Goal: Transaction & Acquisition: Purchase product/service

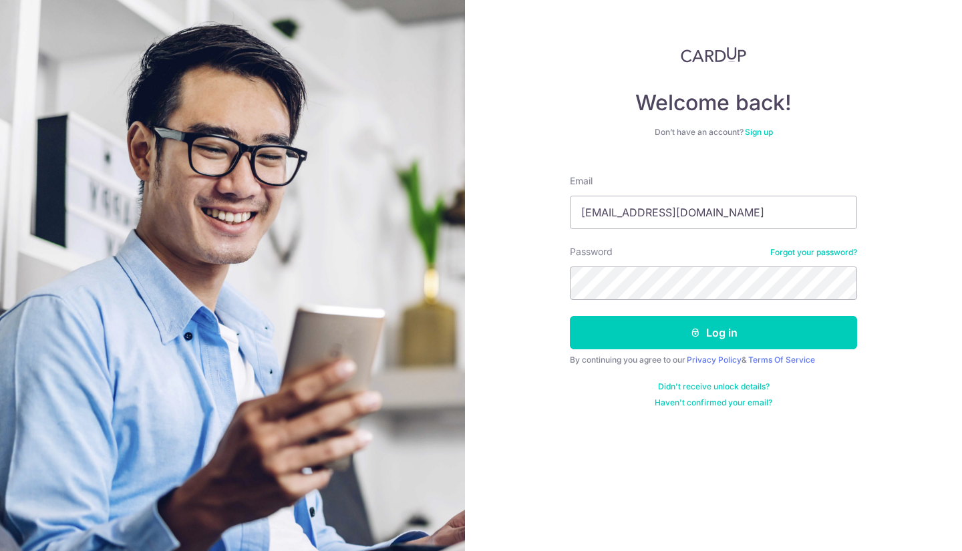
type input "lynnxie81@gmail.com"
click at [570, 316] on button "Log in" at bounding box center [713, 332] width 287 height 33
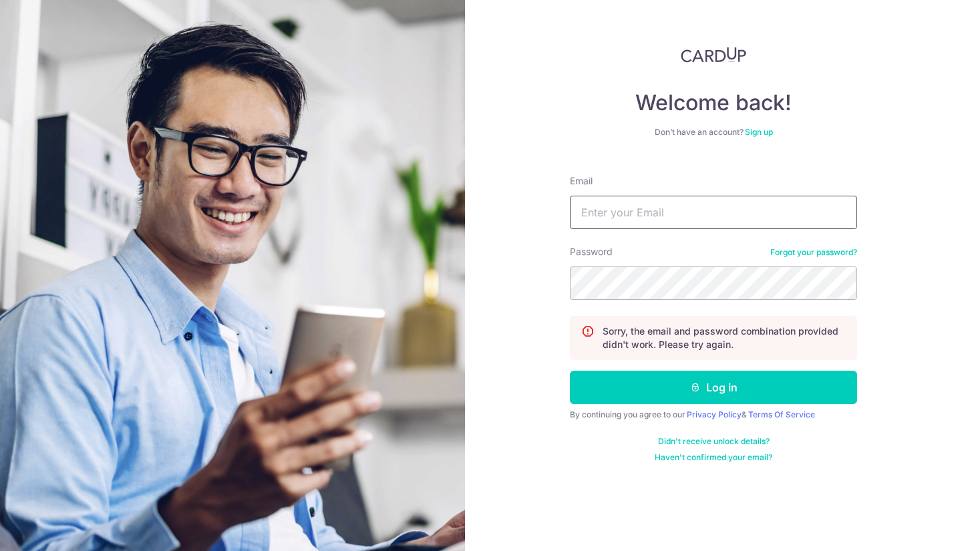
click at [735, 216] on input "Email" at bounding box center [713, 212] width 287 height 33
type input "lynnxie81@gmail.com"
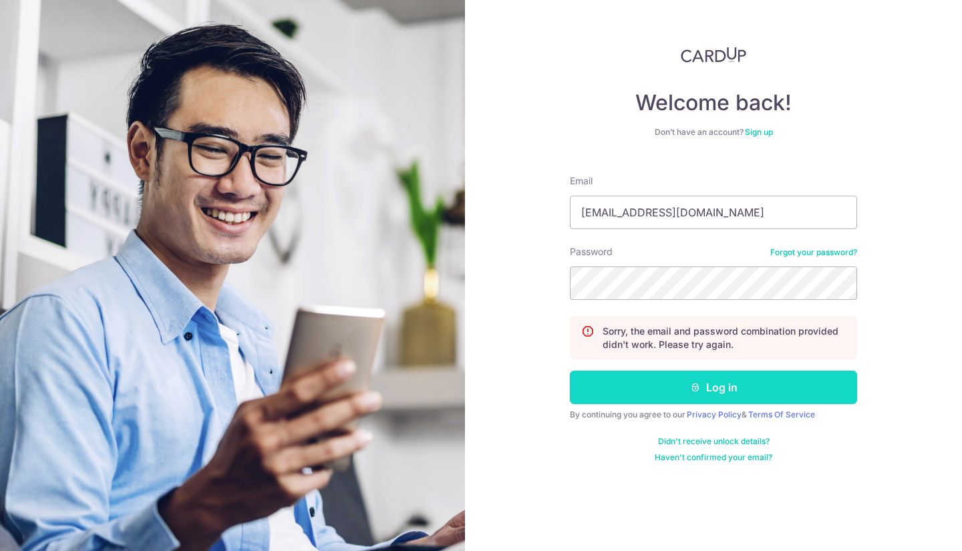
click at [701, 383] on button "Log in" at bounding box center [713, 387] width 287 height 33
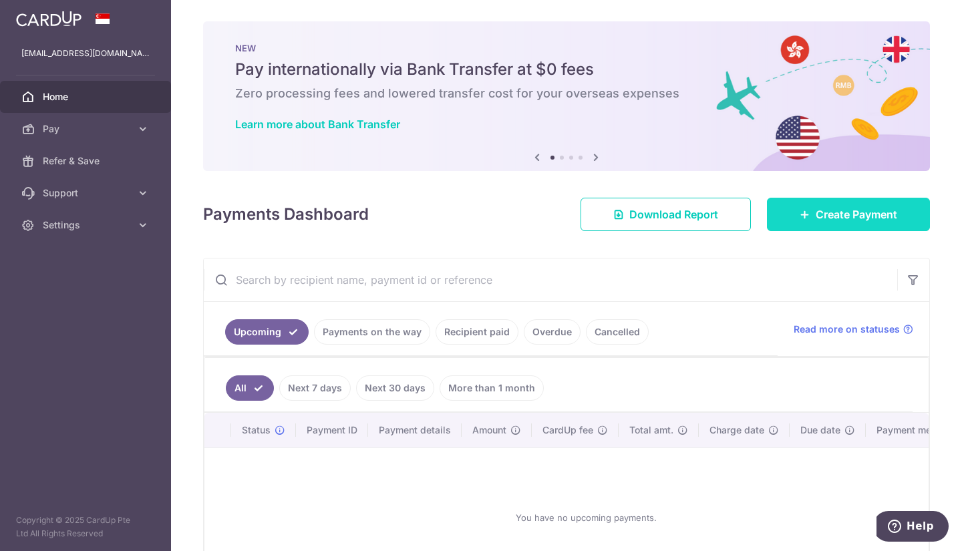
click at [798, 220] on link "Create Payment" at bounding box center [848, 214] width 163 height 33
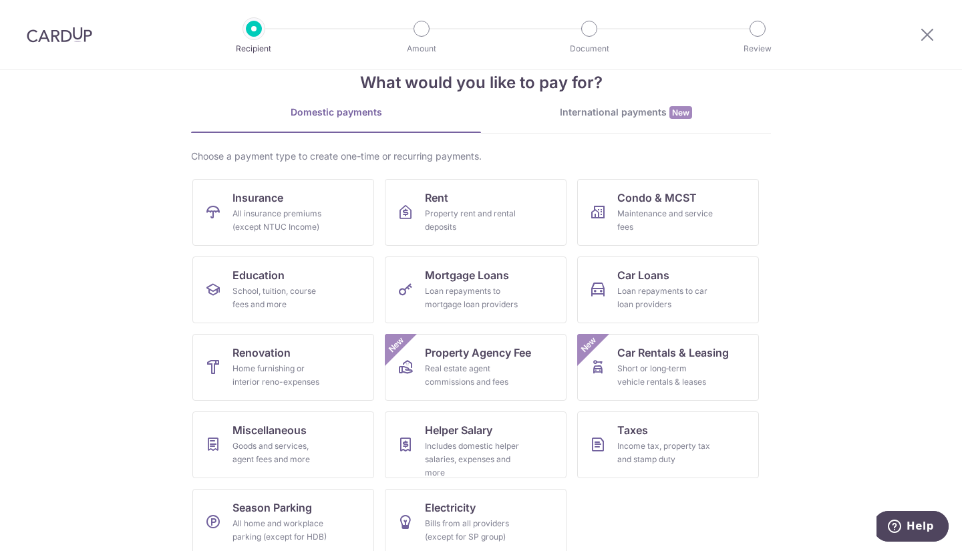
scroll to position [47, 0]
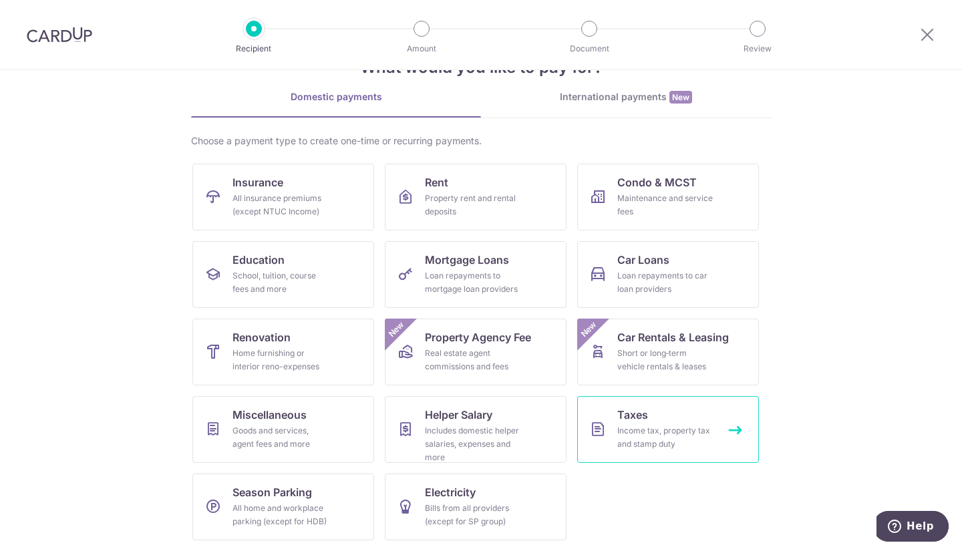
click at [639, 424] on link "Taxes Income tax, property tax and stamp duty" at bounding box center [668, 429] width 182 height 67
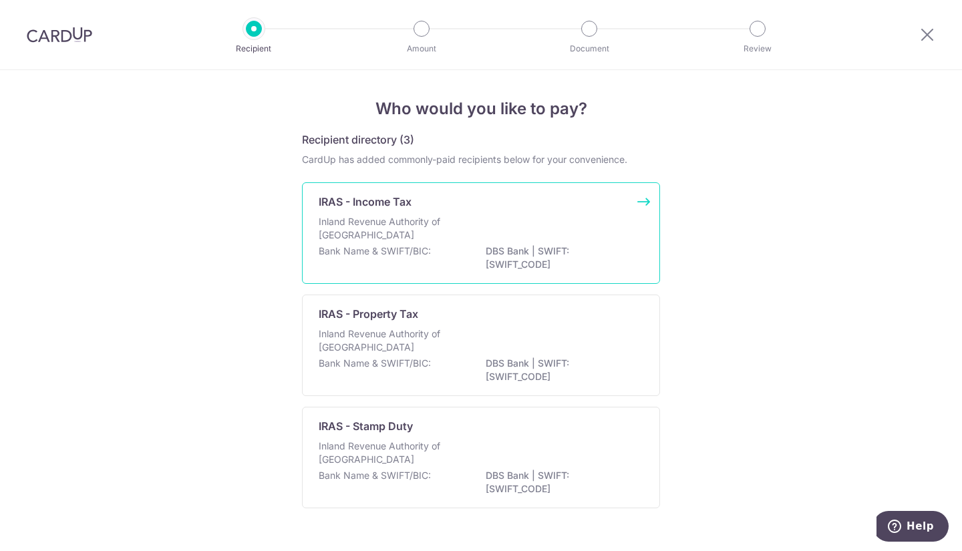
click at [537, 217] on div "Inland Revenue Authority of Singapore" at bounding box center [481, 229] width 325 height 29
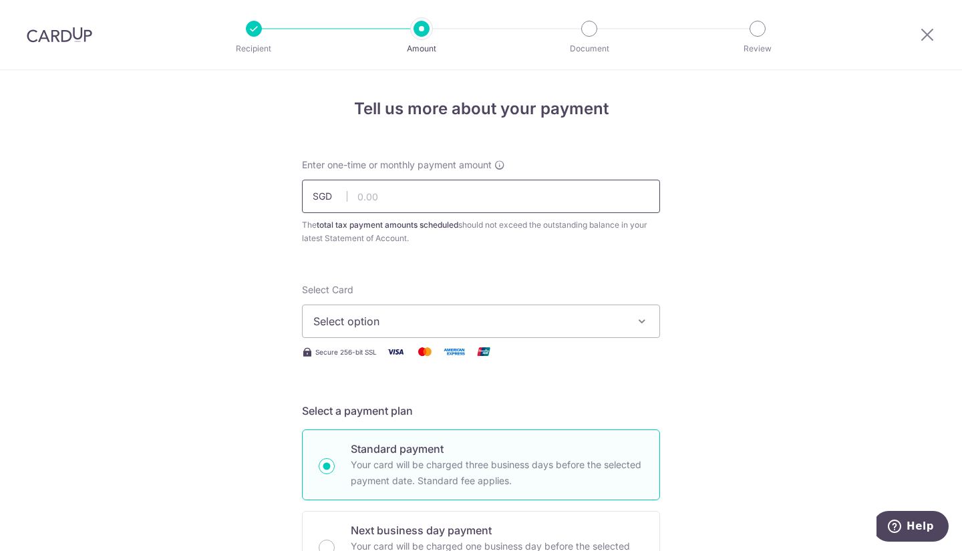
click at [422, 200] on input "text" at bounding box center [481, 196] width 358 height 33
click at [396, 329] on button "Select option" at bounding box center [481, 321] width 358 height 33
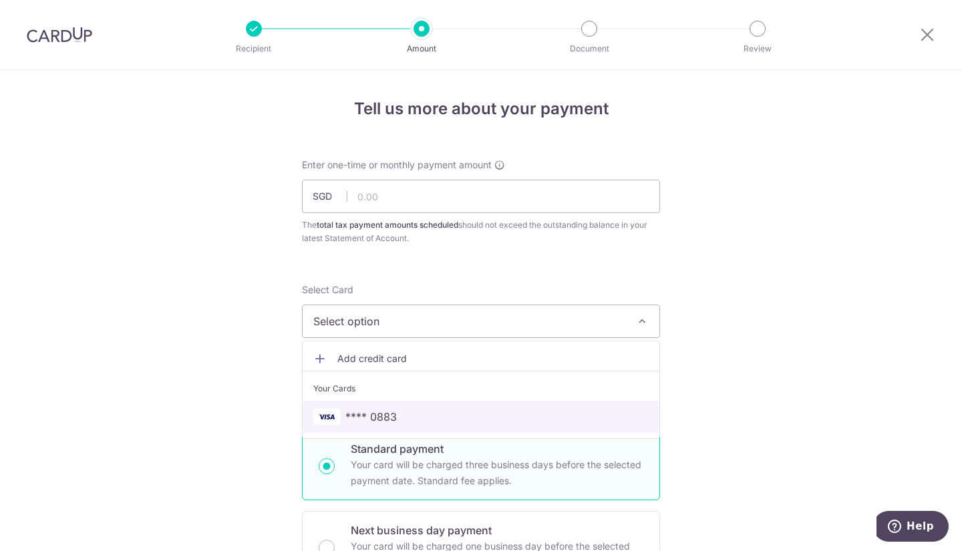
click at [367, 409] on span "**** 0883" at bounding box center [370, 417] width 51 height 16
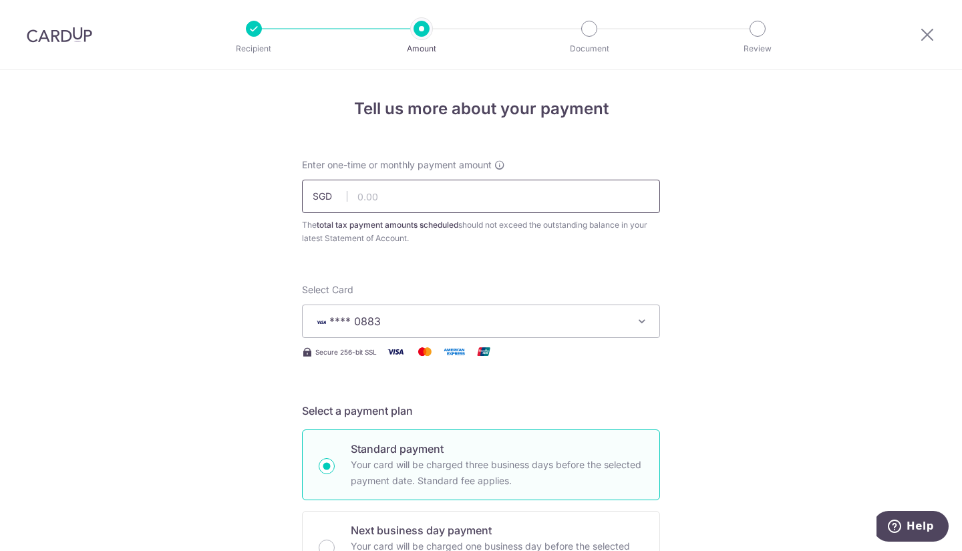
click at [410, 200] on input "text" at bounding box center [481, 196] width 358 height 33
type input "8,118.46"
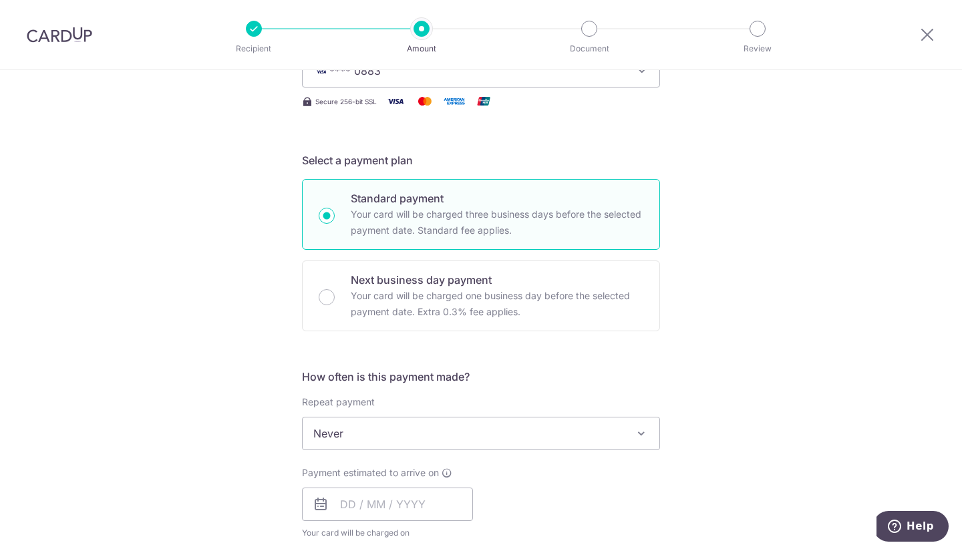
scroll to position [334, 0]
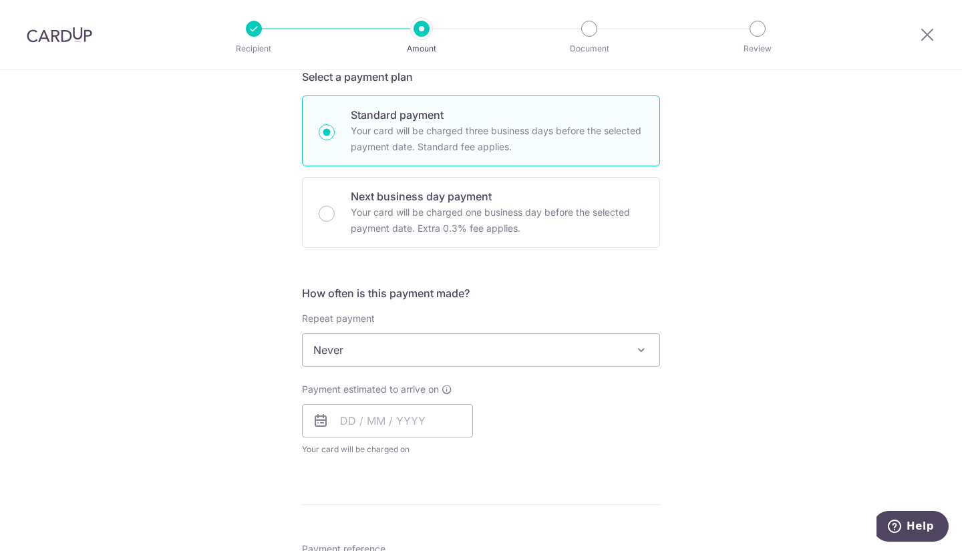
click at [352, 357] on span "Never" at bounding box center [481, 350] width 357 height 32
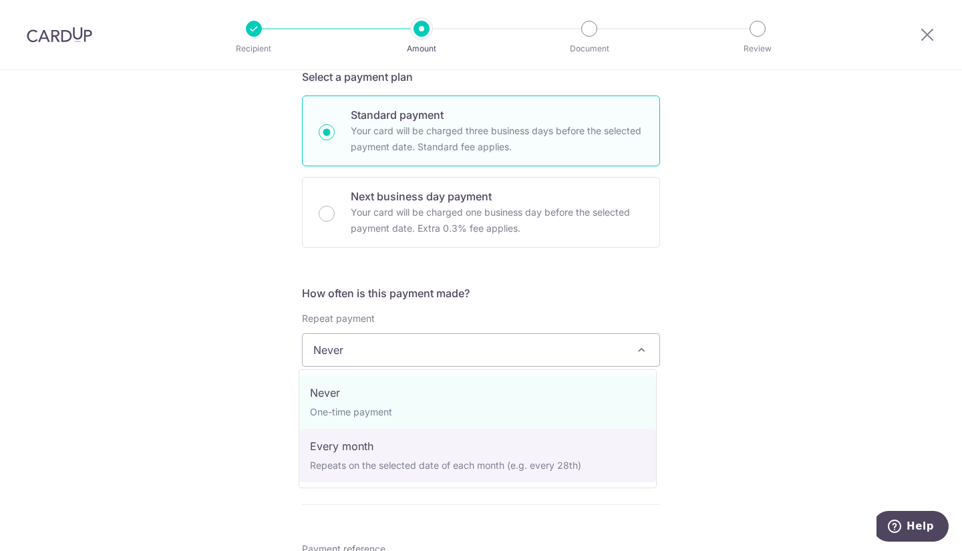
select select "3"
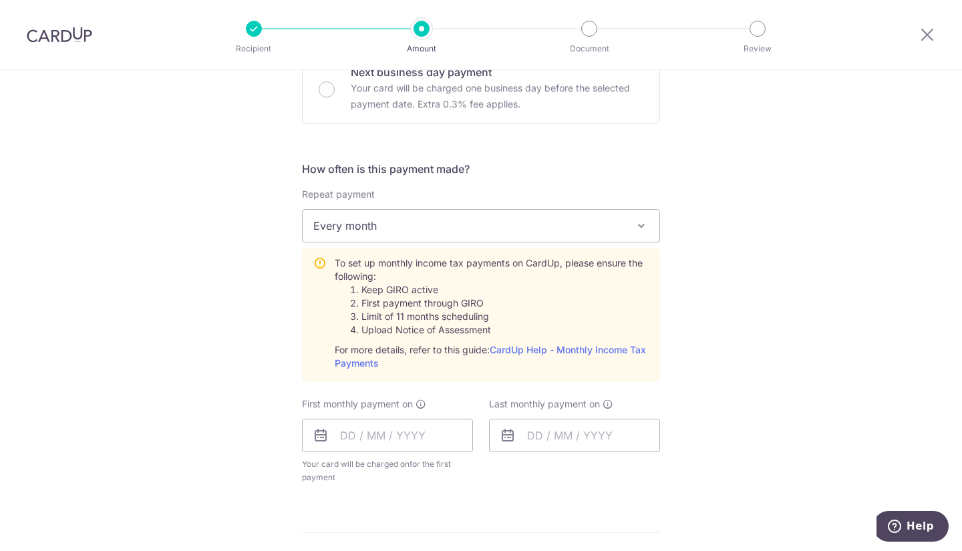
scroll to position [468, 0]
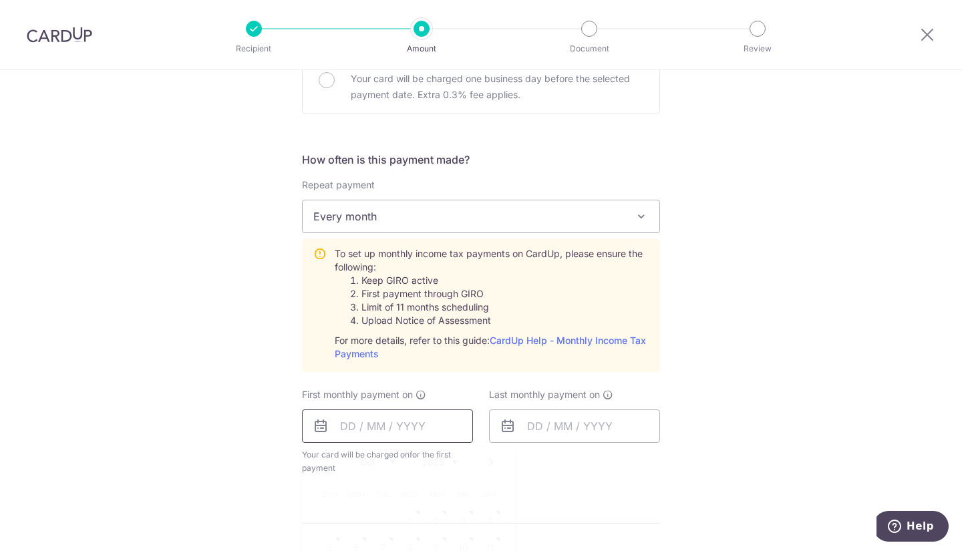
click at [344, 426] on input "text" at bounding box center [387, 426] width 171 height 33
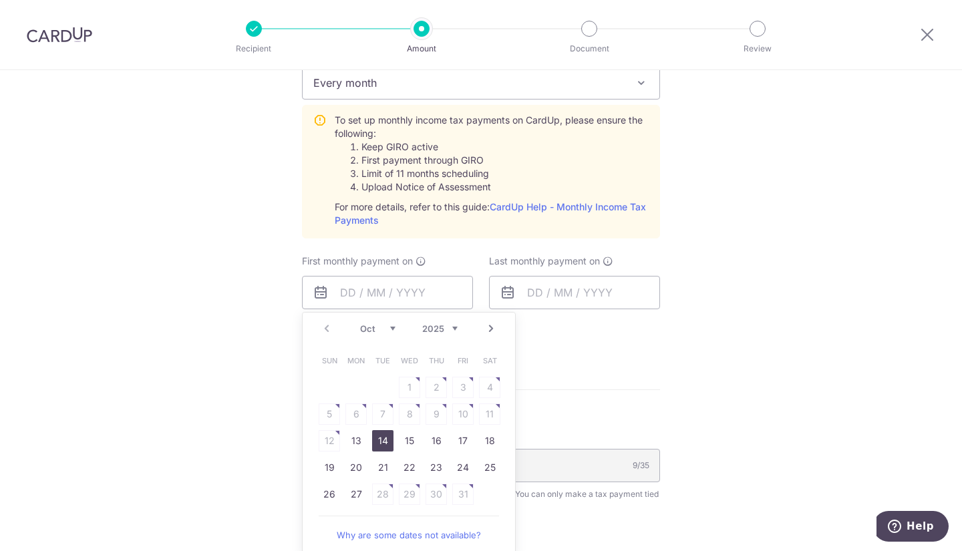
click at [383, 441] on link "14" at bounding box center [382, 440] width 21 height 21
type input "14/10/2025"
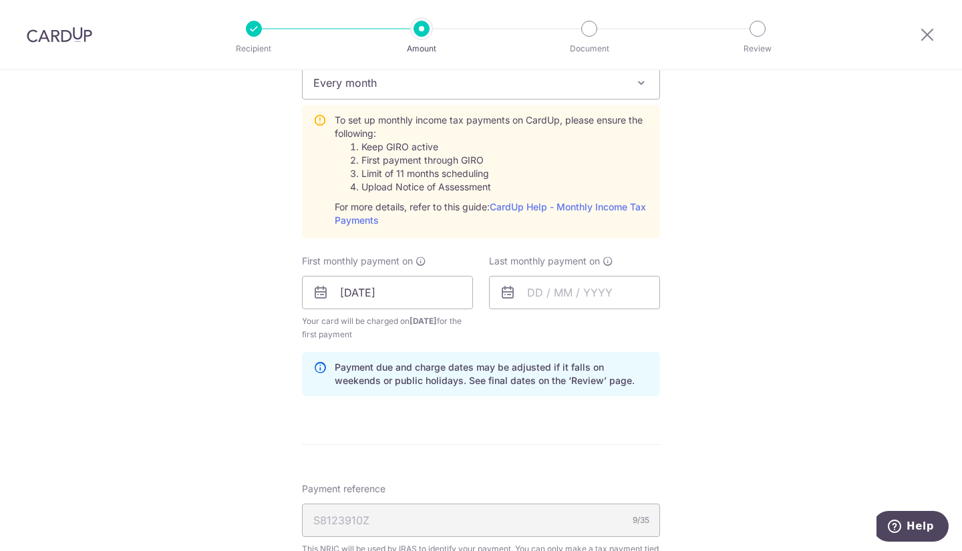
click at [317, 292] on icon at bounding box center [321, 293] width 16 height 16
click at [531, 295] on input "text" at bounding box center [574, 292] width 171 height 33
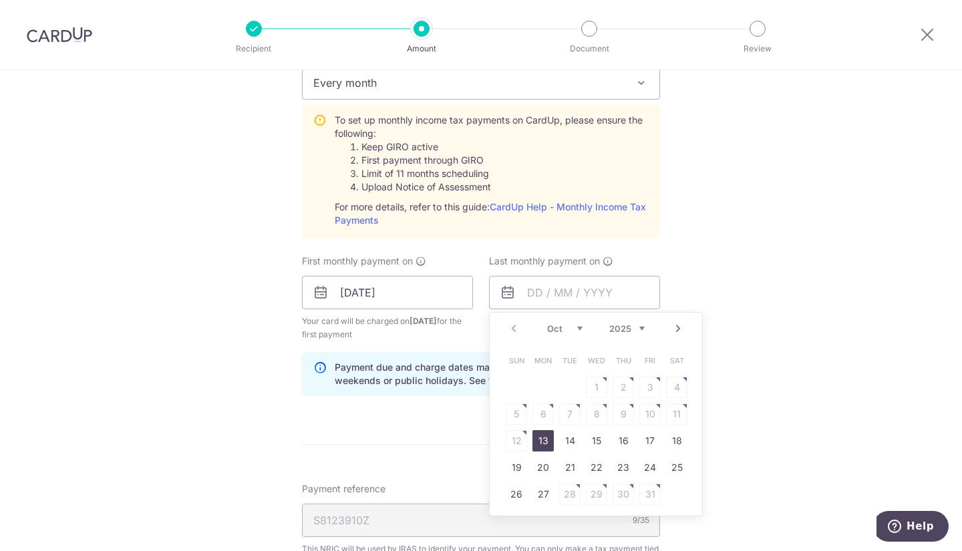
click at [629, 325] on select "2025 2026" at bounding box center [626, 328] width 35 height 11
click at [572, 329] on select "Jan Feb Mar Apr May Jun Jul Aug Sep Oct Nov" at bounding box center [564, 328] width 35 height 11
click at [541, 443] on link "14" at bounding box center [543, 440] width 21 height 21
type input "14/09/2026"
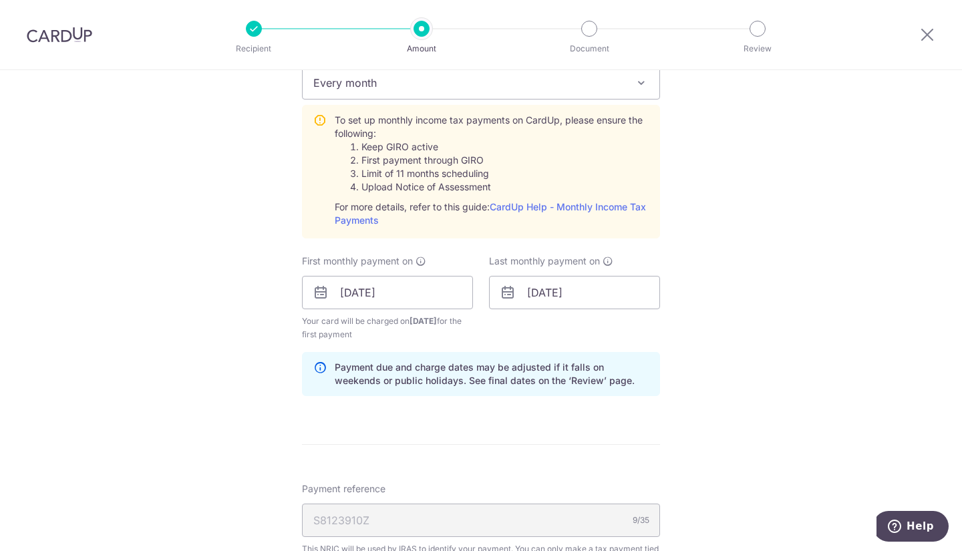
click at [428, 440] on form "Enter one-time or monthly payment amount SGD 8,118.46 8118.46 The total tax pay…" at bounding box center [481, 205] width 358 height 1297
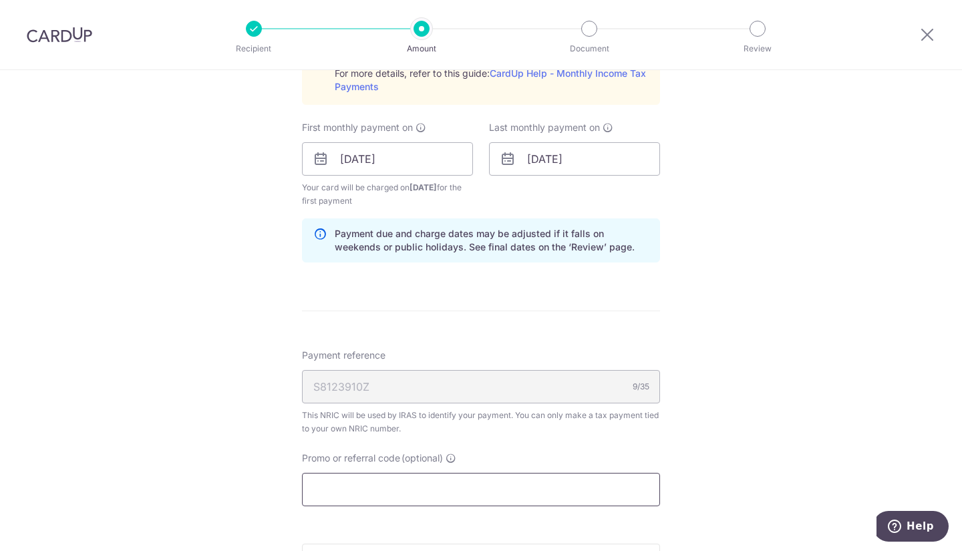
click at [390, 486] on input "Promo or referral code (optional)" at bounding box center [481, 489] width 358 height 33
paste input "VTAX25R"
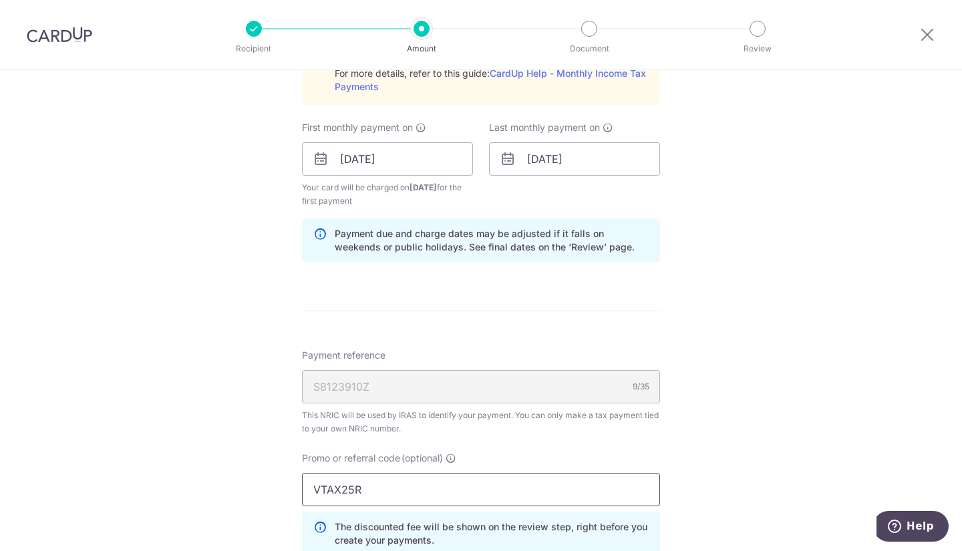
type input "VTAX25R"
click at [682, 460] on div "Tell us more about your payment Enter one-time or monthly payment amount SGD 8,…" at bounding box center [481, 89] width 962 height 1508
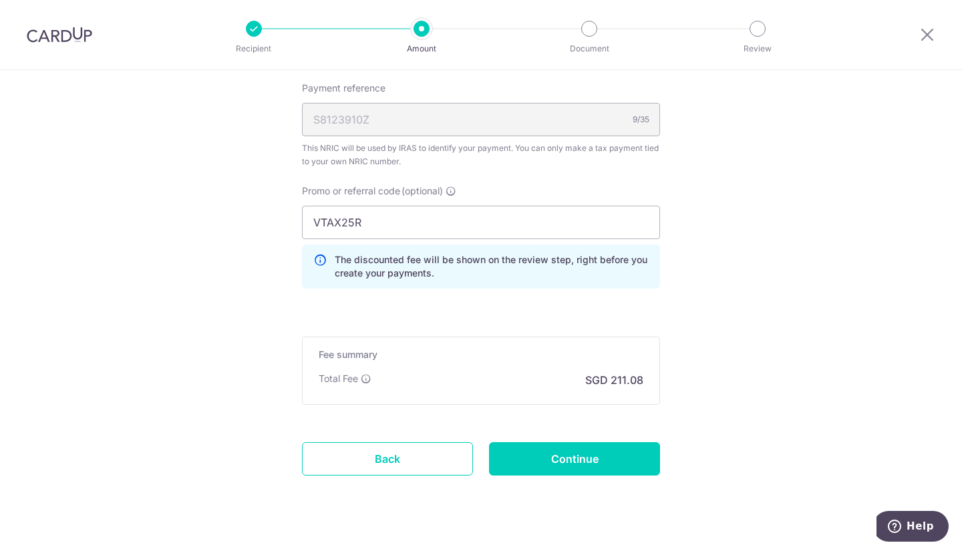
scroll to position [1027, 0]
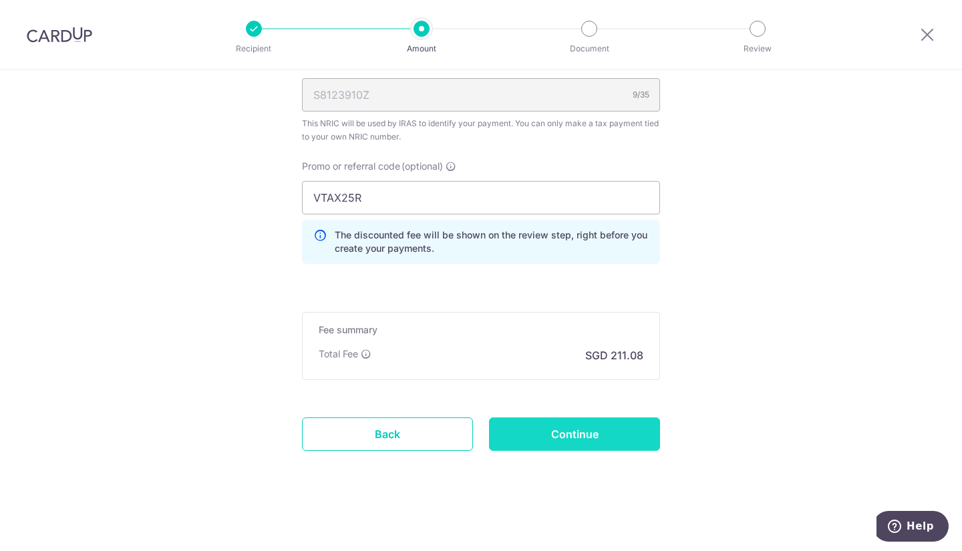
click at [567, 433] on input "Continue" at bounding box center [574, 434] width 171 height 33
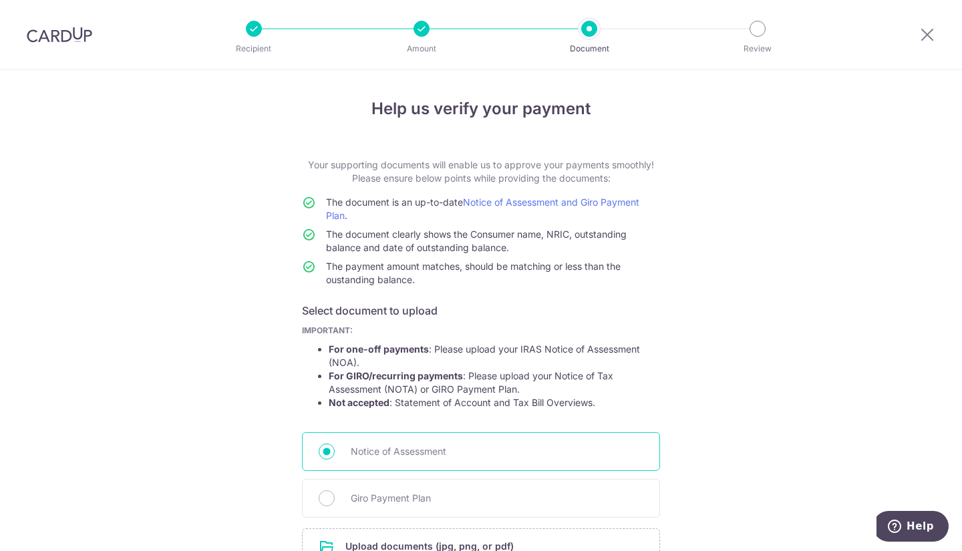
scroll to position [131, 0]
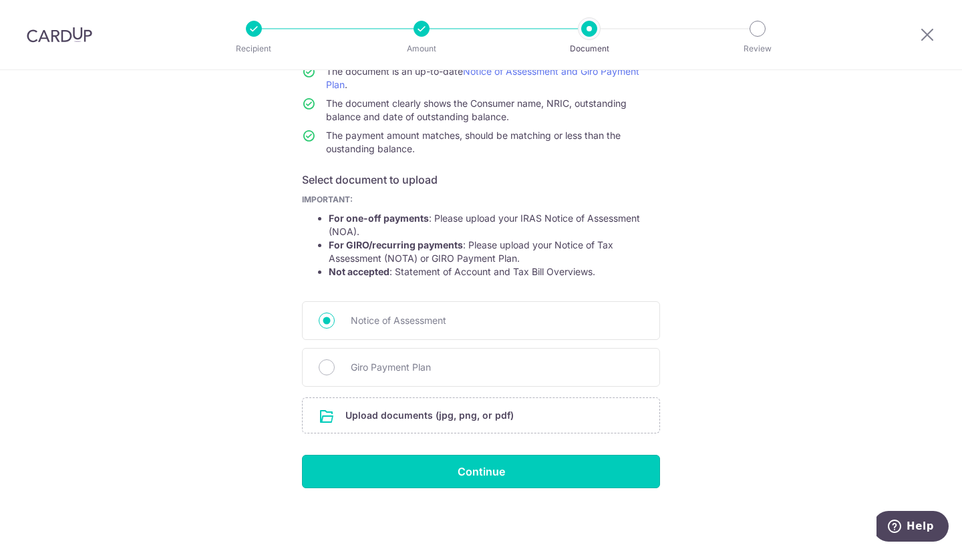
click at [380, 470] on input "Continue" at bounding box center [481, 471] width 358 height 33
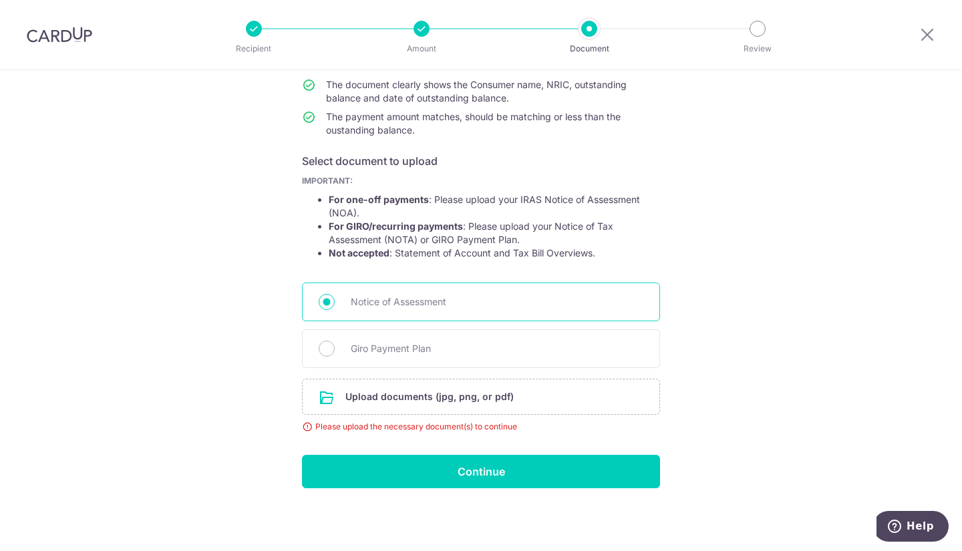
click at [432, 302] on span "Notice of Assessment" at bounding box center [497, 302] width 293 height 16
click at [335, 302] on input "Notice of Assessment" at bounding box center [327, 302] width 16 height 16
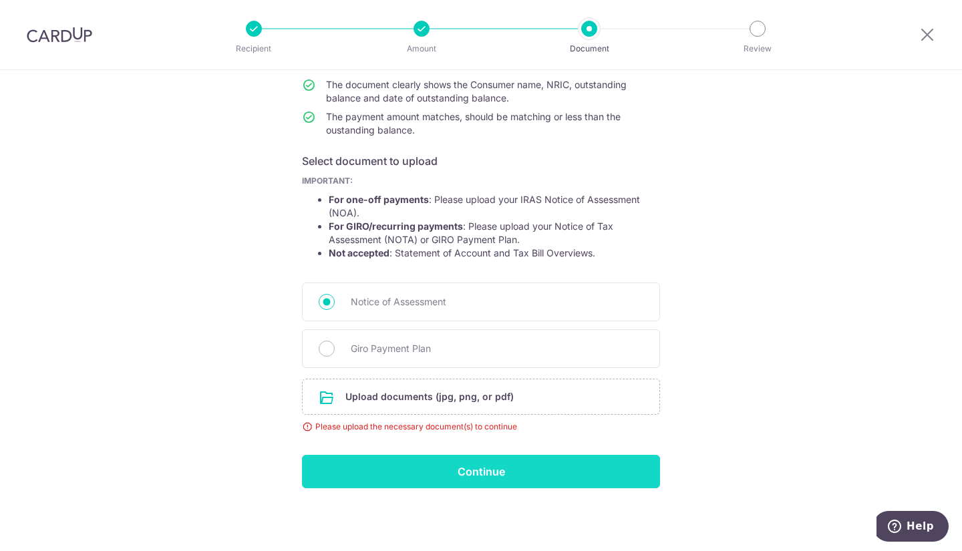
click at [436, 470] on input "Continue" at bounding box center [481, 471] width 358 height 33
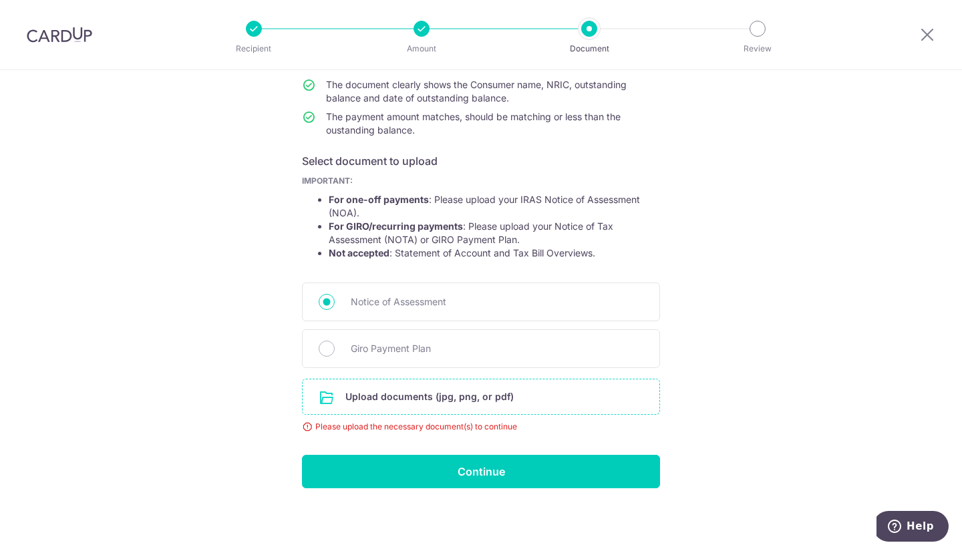
click at [436, 398] on input "file" at bounding box center [481, 397] width 357 height 35
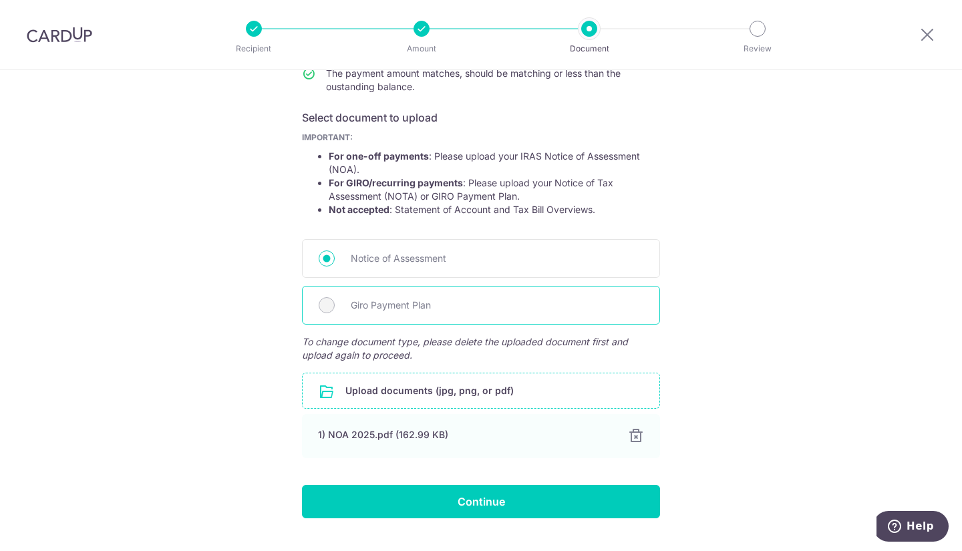
scroll to position [223, 0]
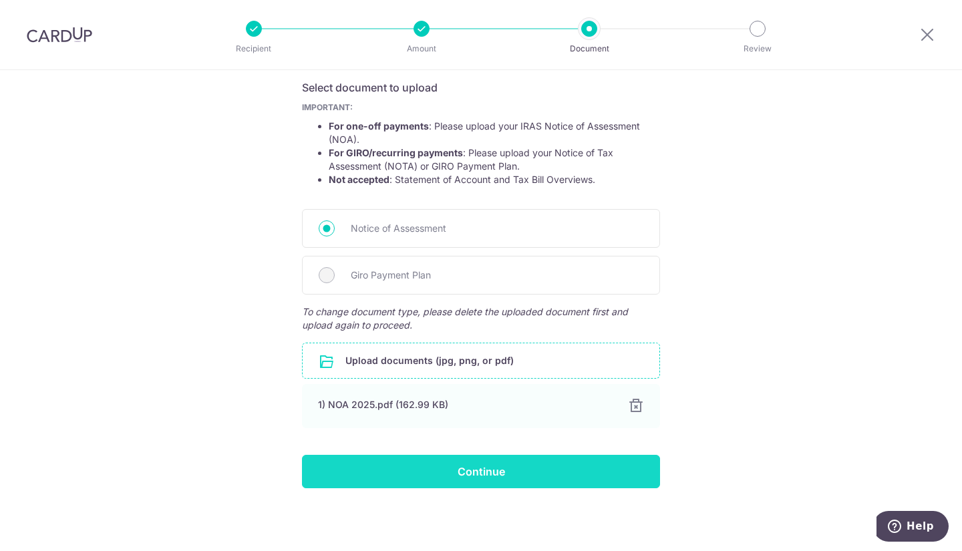
click at [443, 481] on input "Continue" at bounding box center [481, 471] width 358 height 33
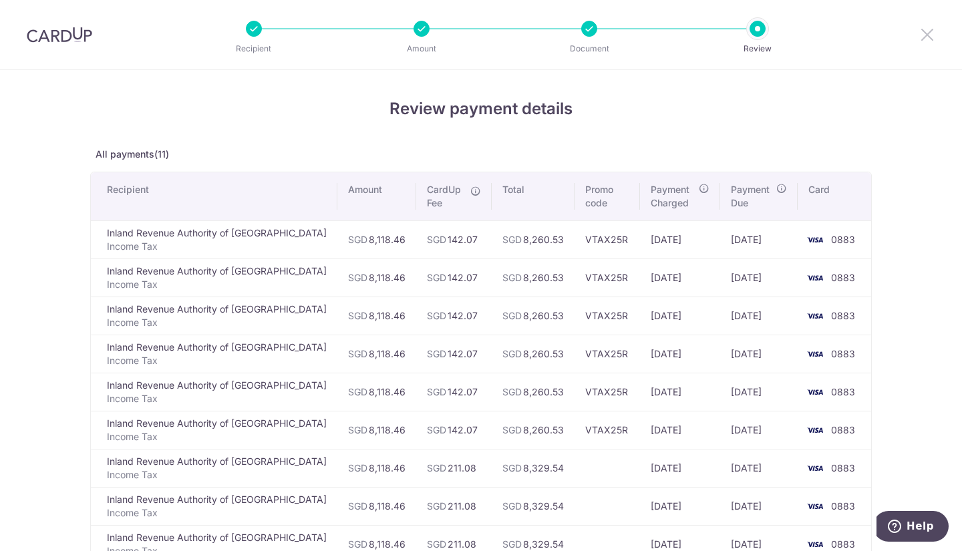
click at [921, 31] on icon at bounding box center [927, 34] width 16 height 17
